Goal: Information Seeking & Learning: Find specific fact

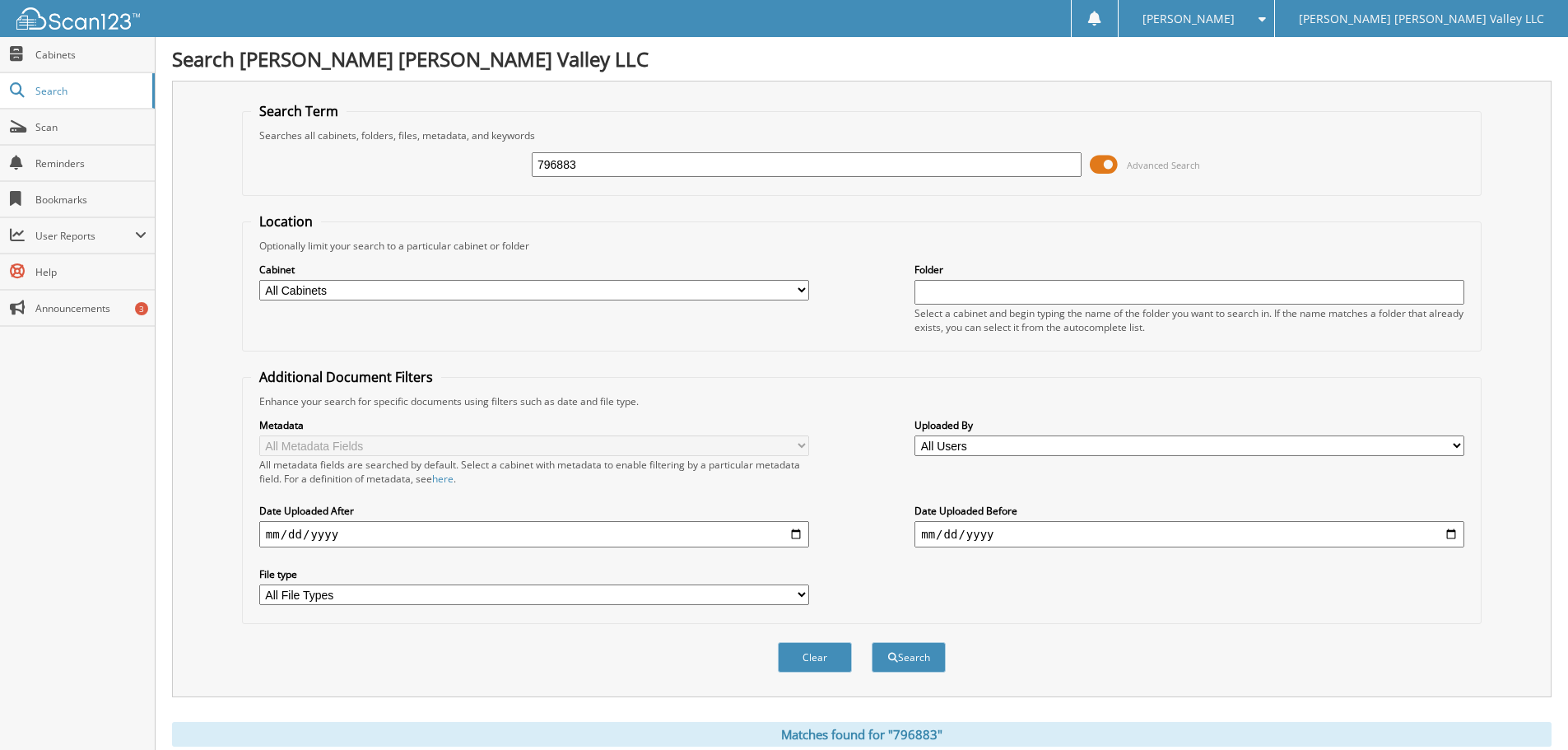
click at [636, 172] on input "796883" at bounding box center [807, 164] width 549 height 25
type input "815922"
click at [872, 641] on button "Search" at bounding box center [908, 656] width 74 height 30
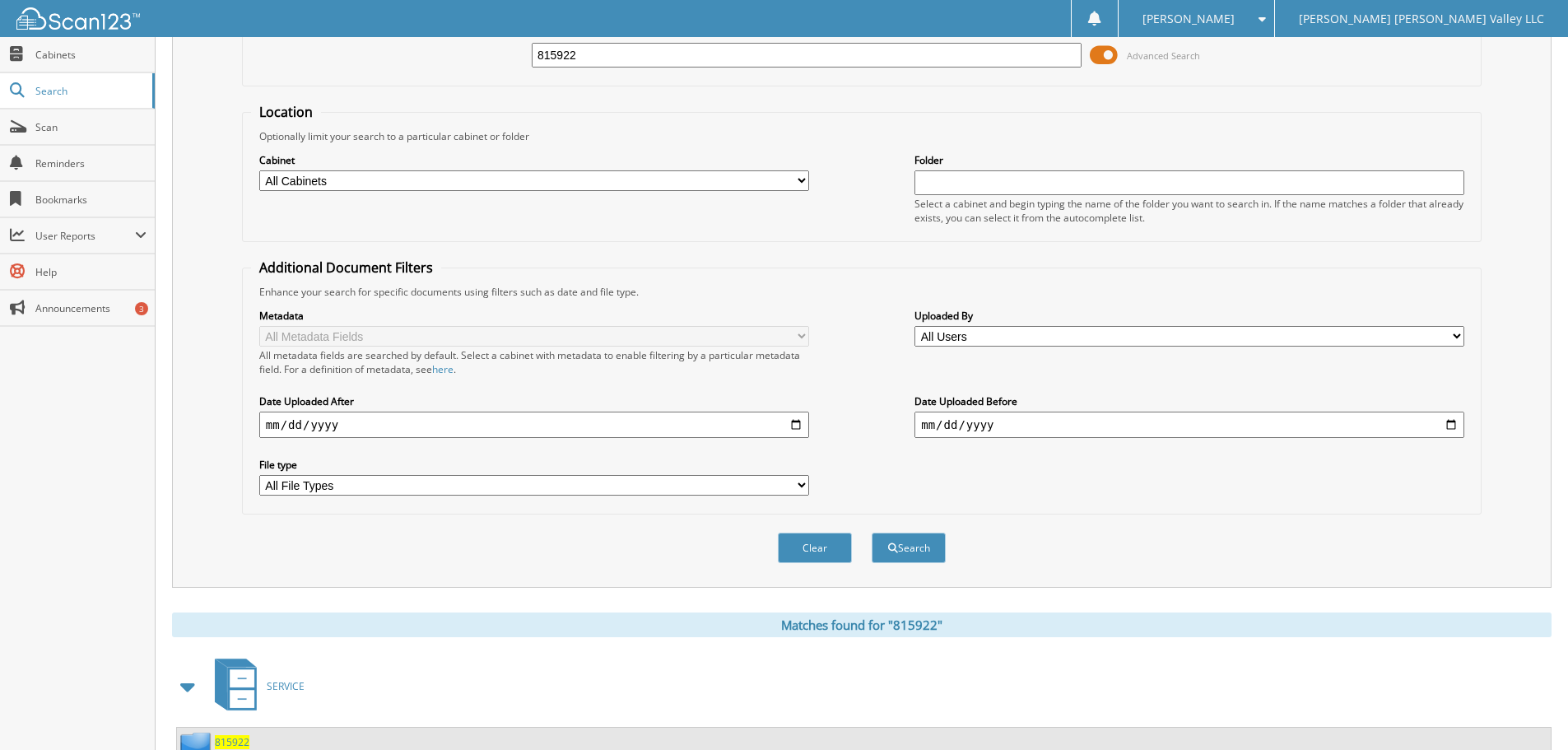
scroll to position [234, 0]
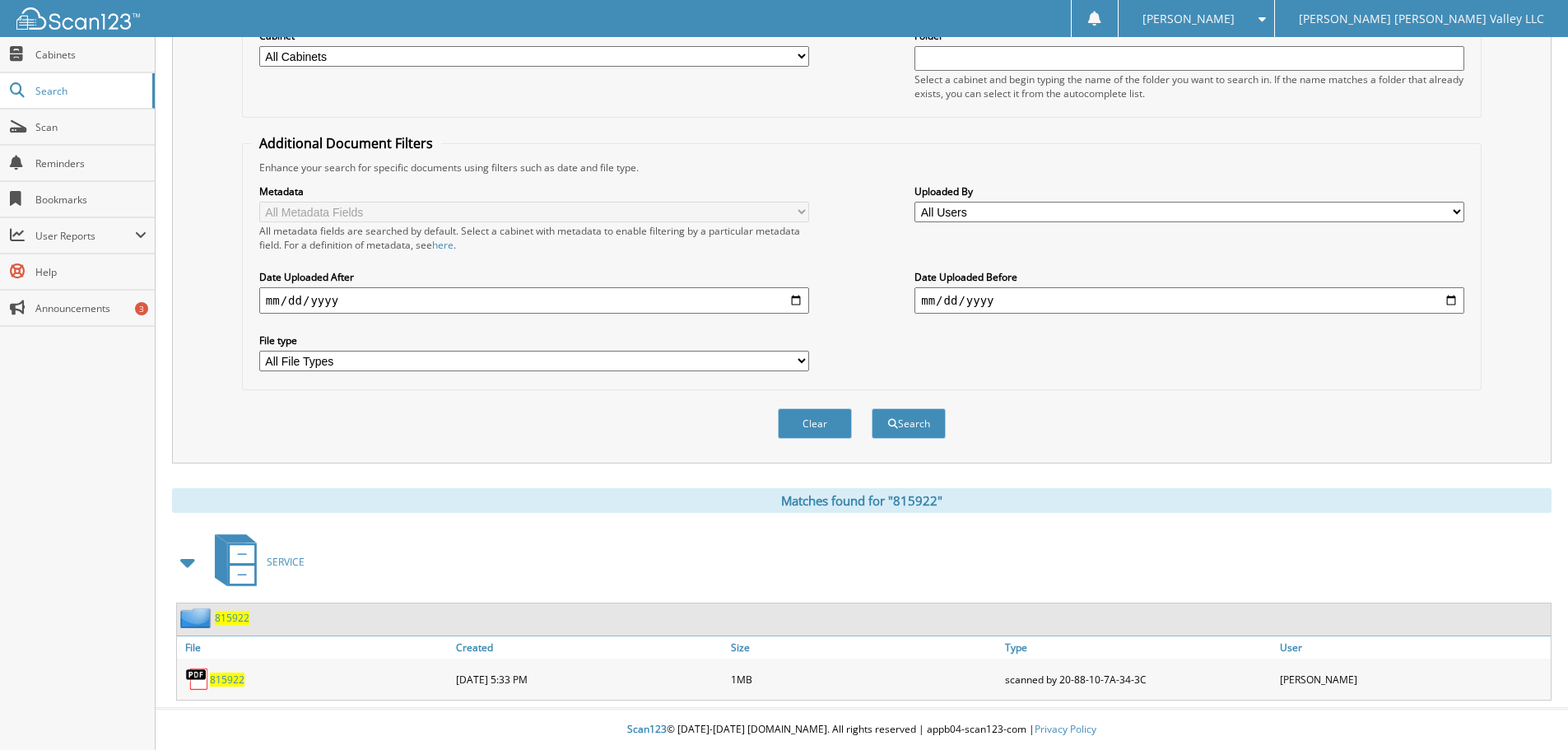
click at [231, 679] on span "815922" at bounding box center [227, 679] width 35 height 14
